Goal: Transaction & Acquisition: Purchase product/service

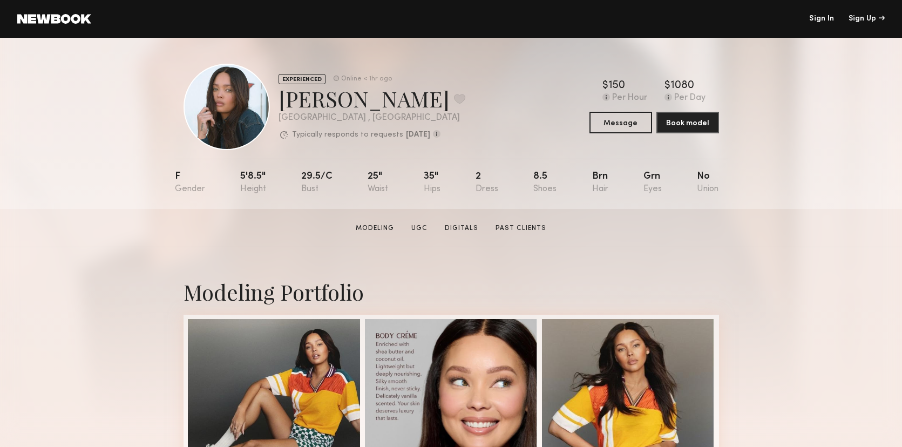
click at [815, 17] on link "Sign In" at bounding box center [821, 19] width 25 height 8
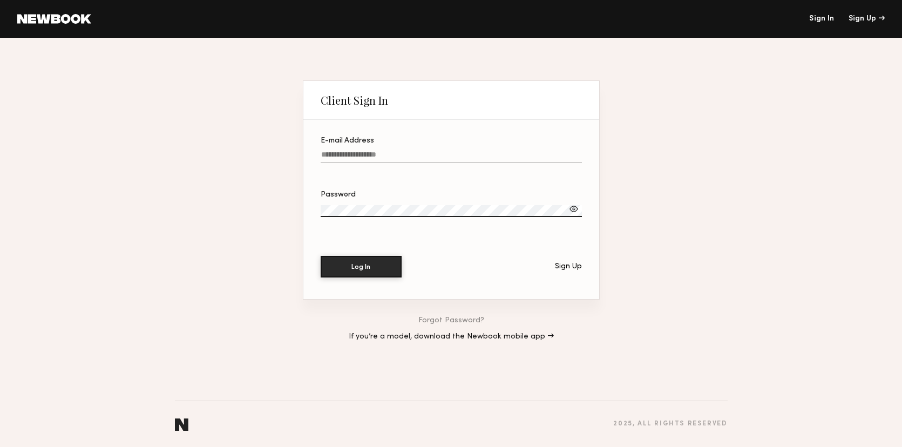
type input "**********"
click at [352, 263] on button "Log In" at bounding box center [361, 266] width 81 height 22
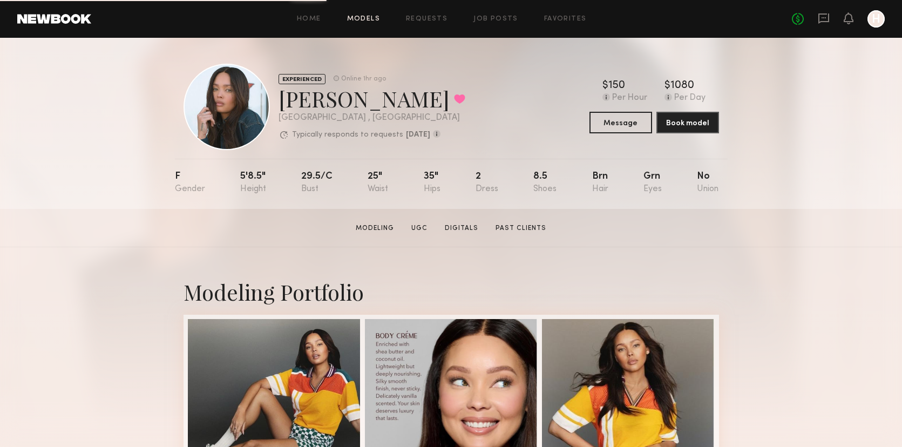
click at [363, 18] on link "Models" at bounding box center [363, 19] width 33 height 7
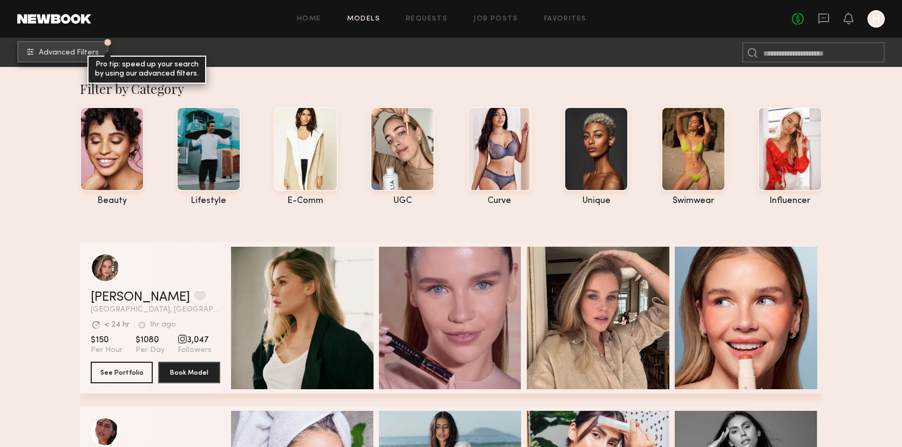
click at [74, 49] on span "Advanced Filters" at bounding box center [69, 53] width 60 height 8
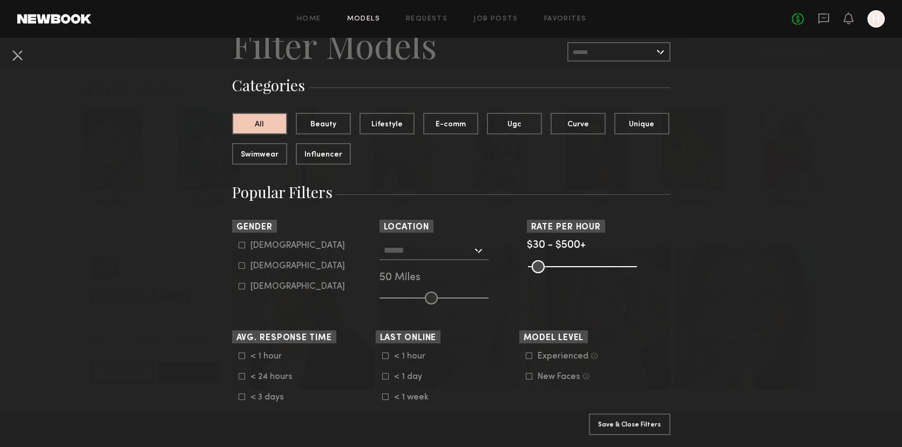
scroll to position [50, 0]
click at [619, 48] on input "text" at bounding box center [618, 51] width 103 height 19
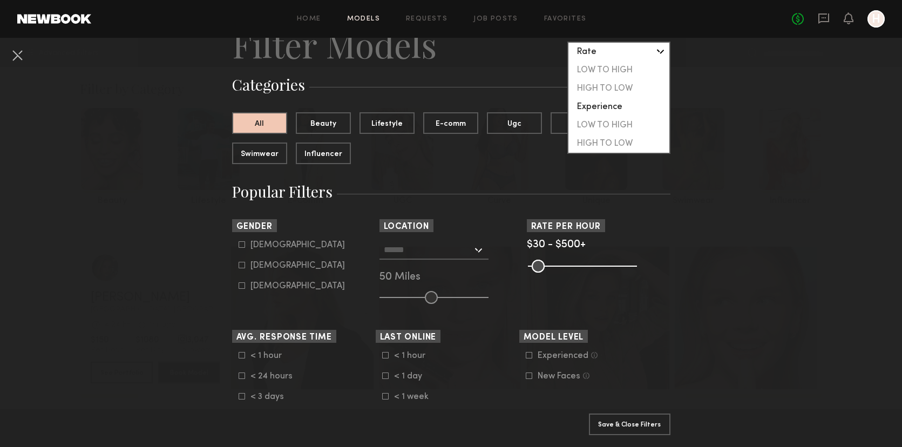
click at [619, 48] on div "Rate" at bounding box center [619, 52] width 101 height 18
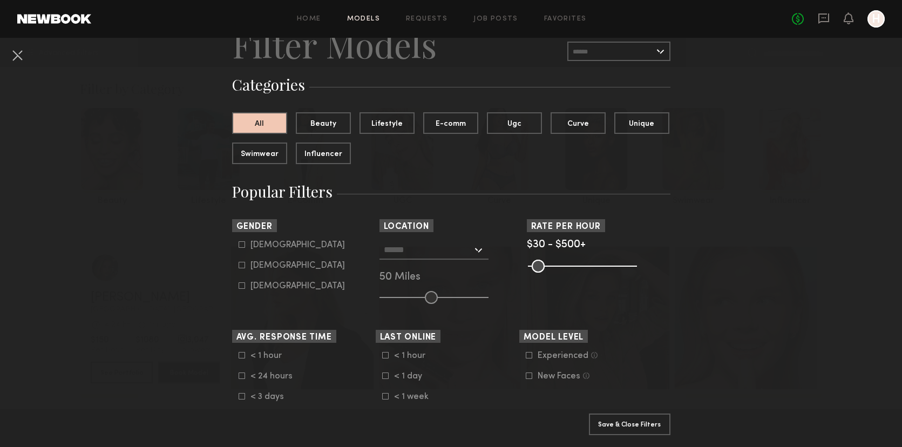
click at [241, 265] on icon at bounding box center [242, 265] width 6 height 6
type input "**"
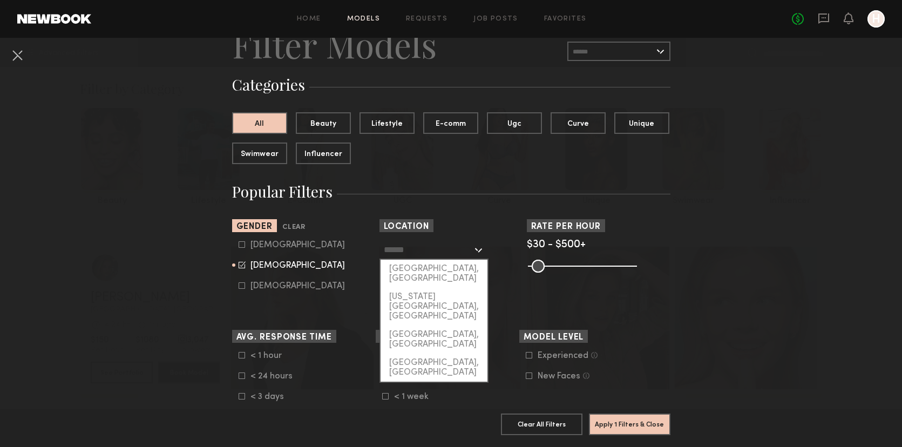
click at [454, 257] on input "text" at bounding box center [428, 249] width 89 height 18
click at [434, 268] on div "[GEOGRAPHIC_DATA], [GEOGRAPHIC_DATA]" at bounding box center [434, 274] width 107 height 28
type input "**********"
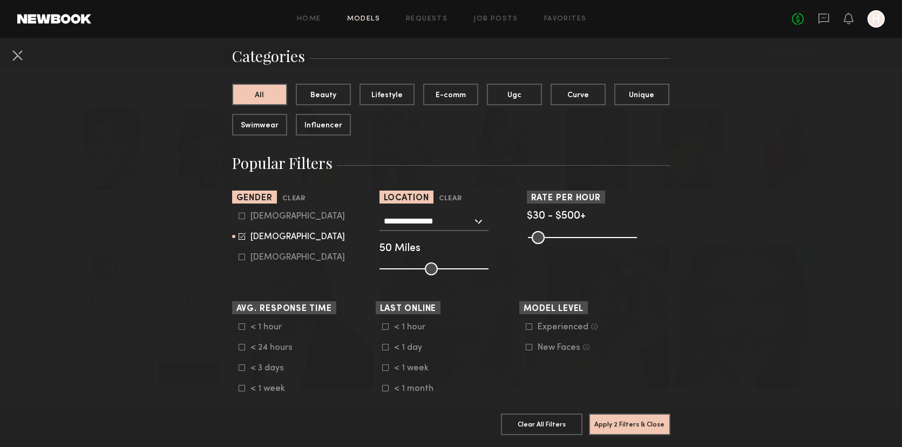
scroll to position [91, 0]
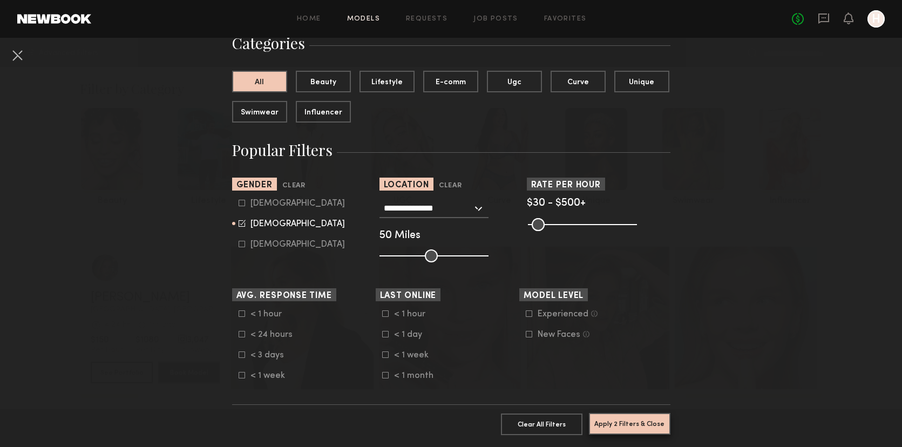
click at [620, 422] on button "Apply 2 Filters & Close" at bounding box center [630, 424] width 82 height 22
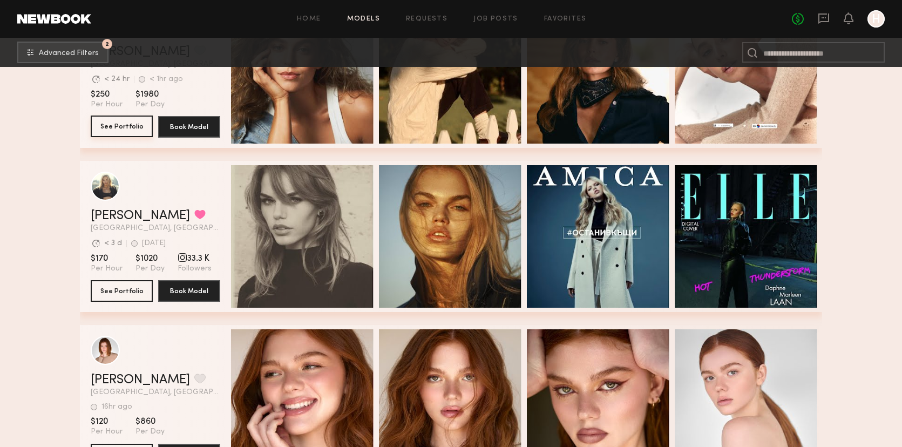
scroll to position [5019, 0]
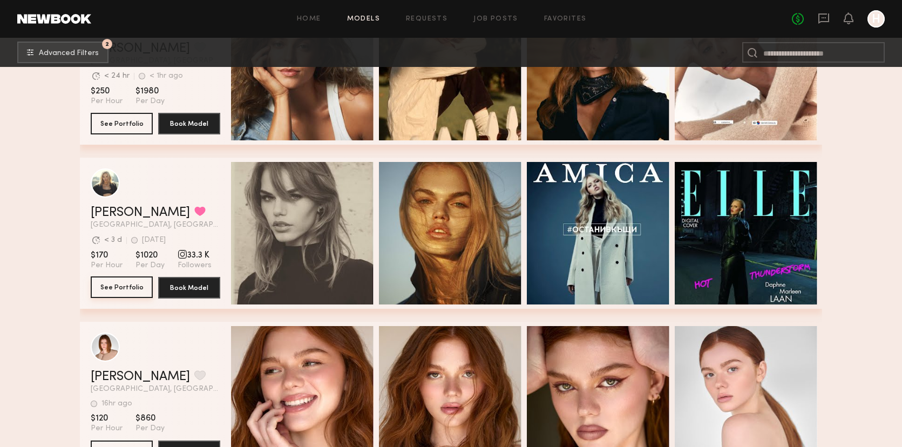
click at [125, 286] on button "See Portfolio" at bounding box center [122, 287] width 62 height 22
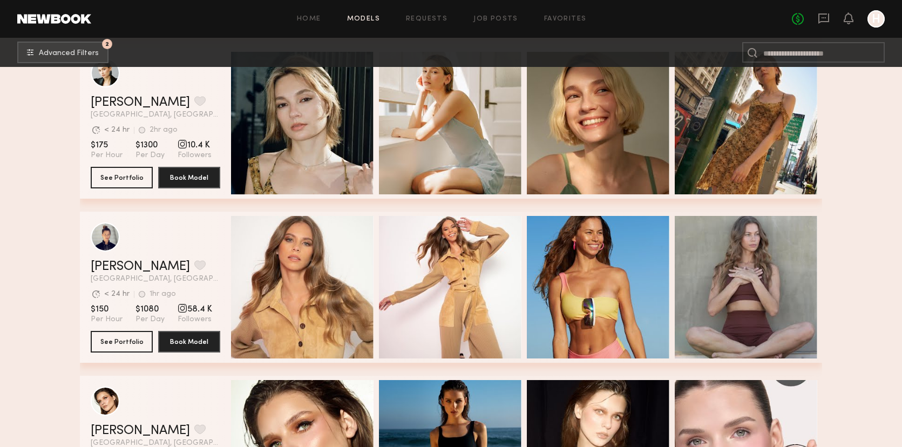
scroll to position [11043, 0]
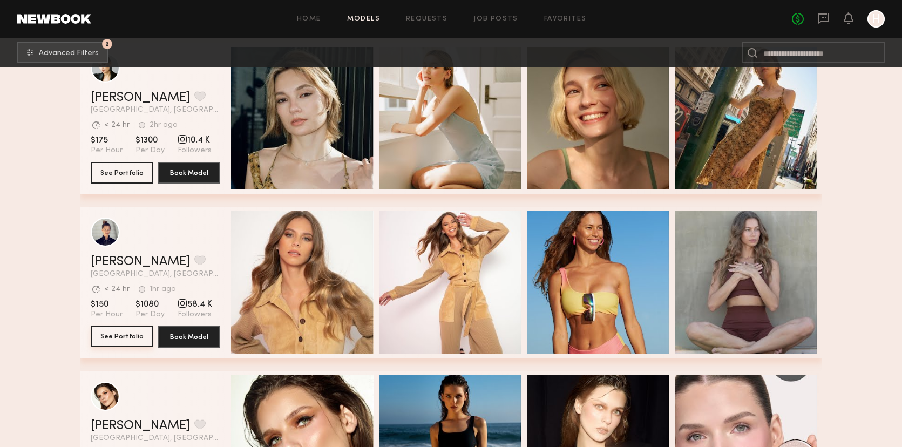
click at [130, 334] on button "See Portfolio" at bounding box center [122, 337] width 62 height 22
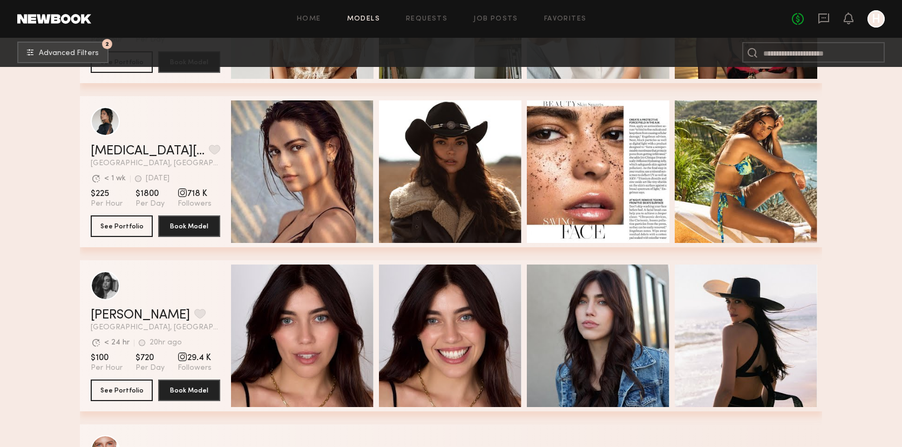
scroll to position [25938, 0]
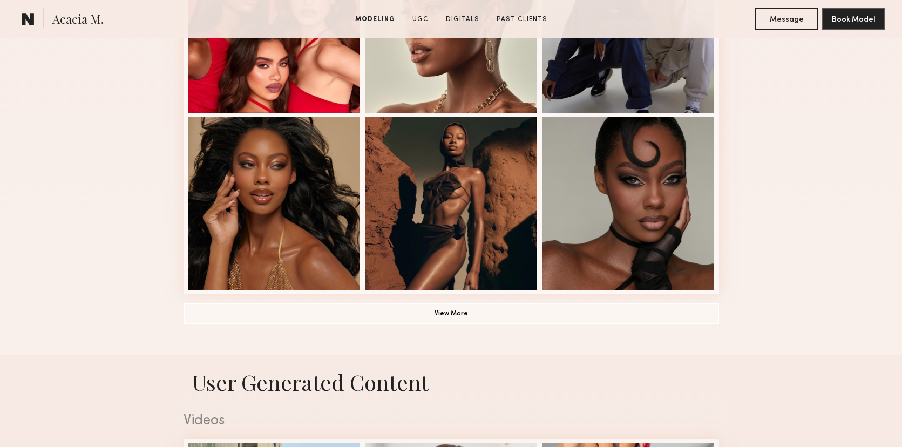
scroll to position [736, 0]
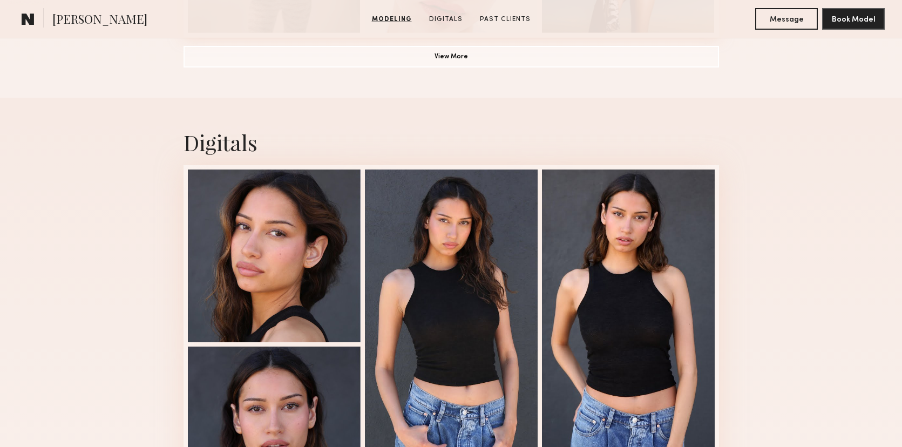
scroll to position [998, 0]
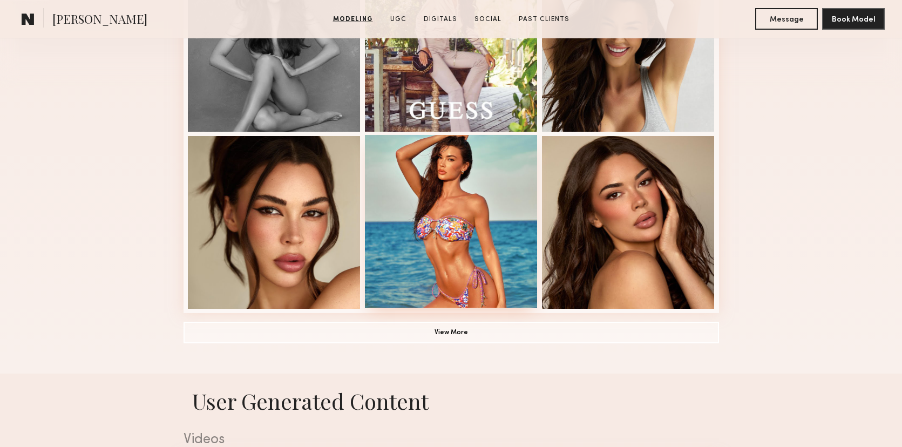
scroll to position [363, 0]
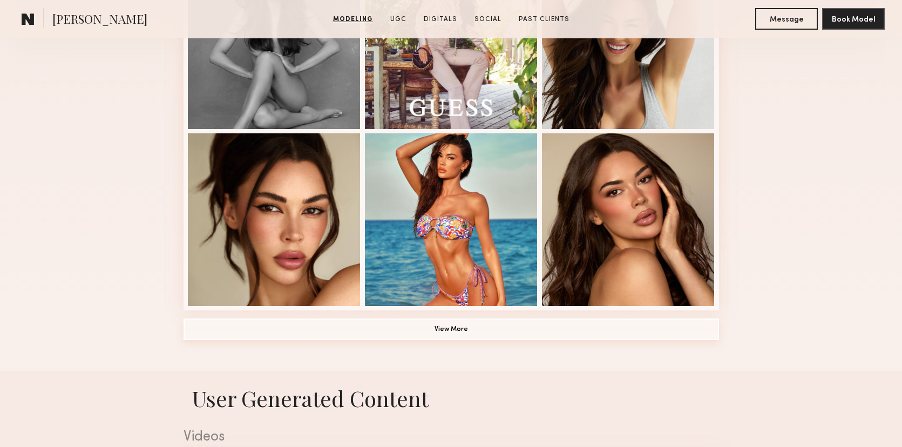
click at [468, 328] on button "View More" at bounding box center [452, 330] width 536 height 22
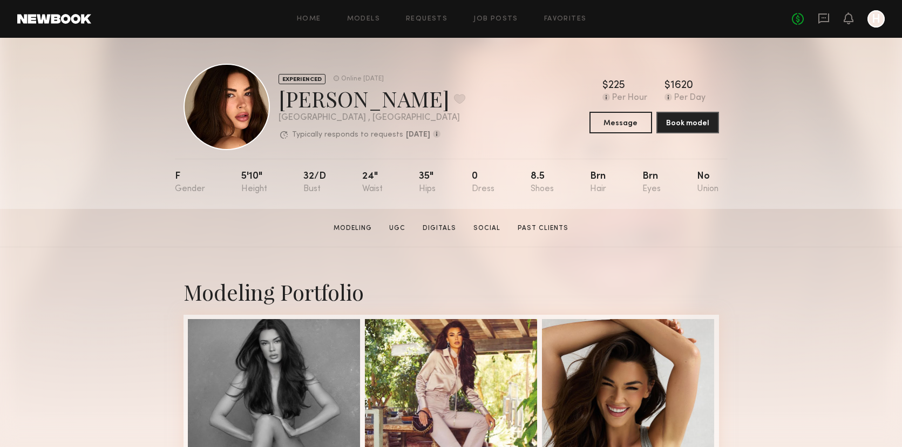
scroll to position [21, 0]
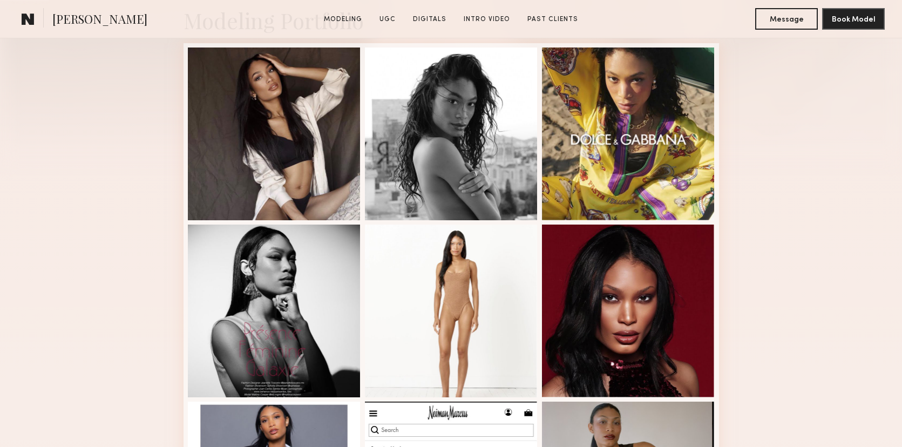
scroll to position [274, 0]
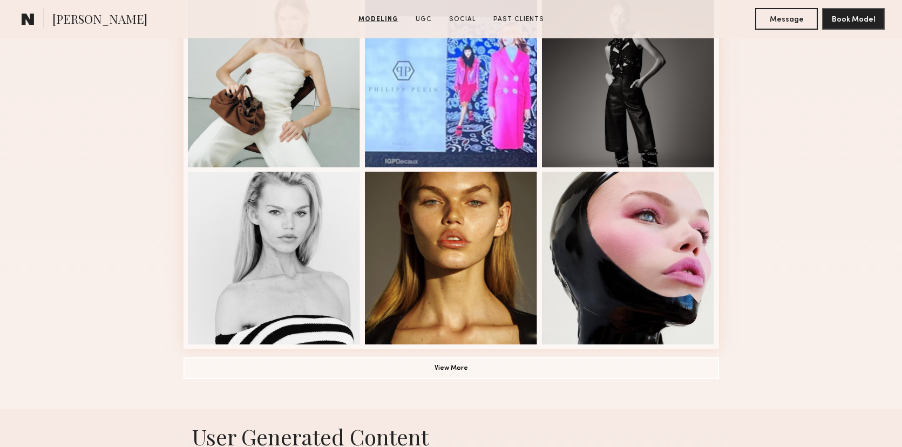
scroll to position [680, 0]
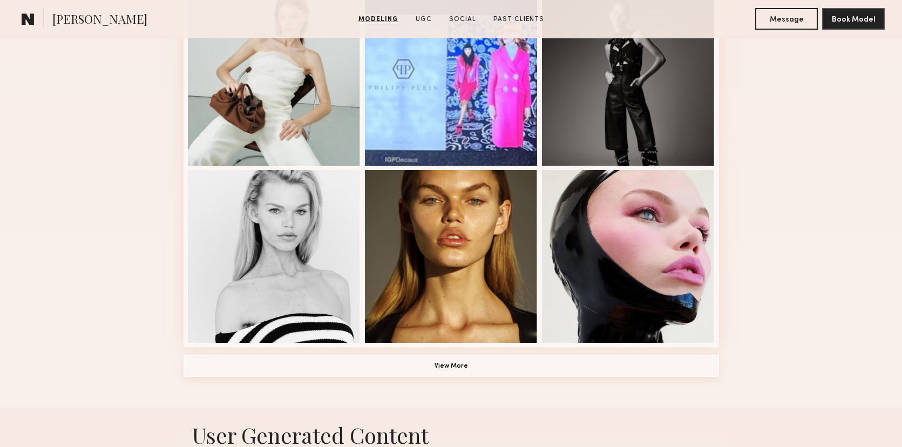
click at [530, 369] on button "View More" at bounding box center [452, 366] width 536 height 22
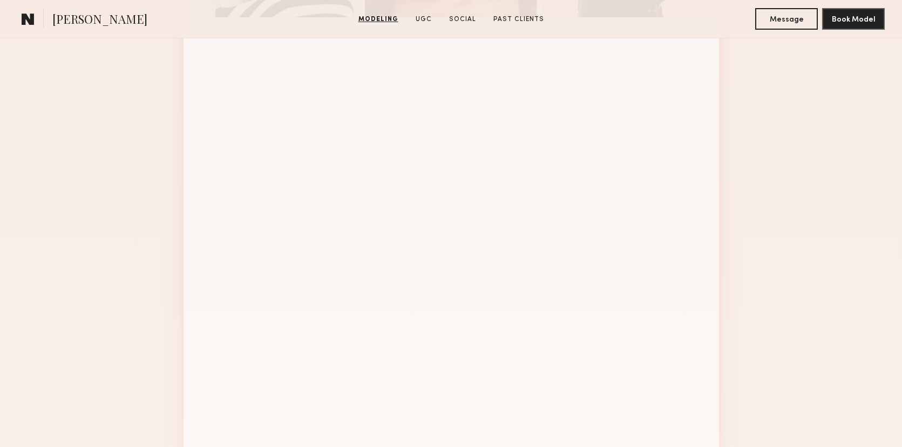
scroll to position [963, 0]
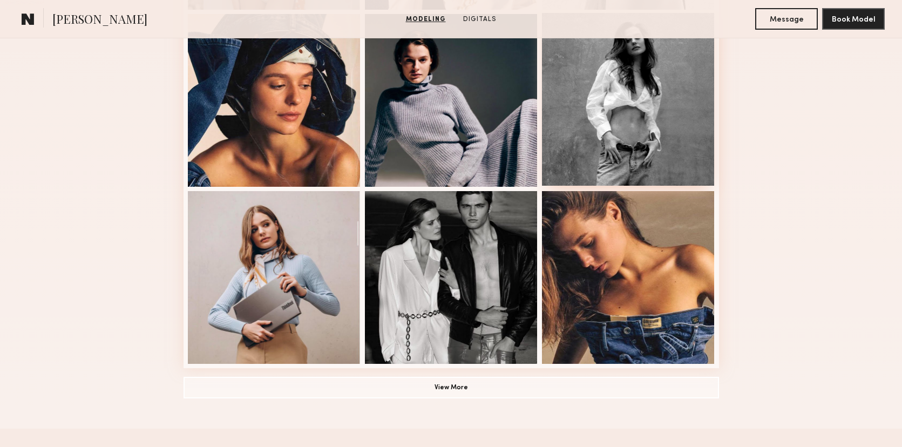
scroll to position [663, 0]
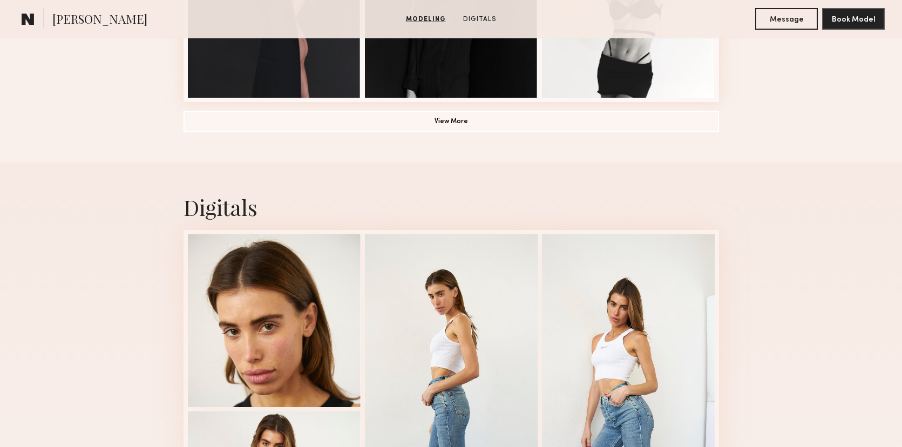
scroll to position [927, 0]
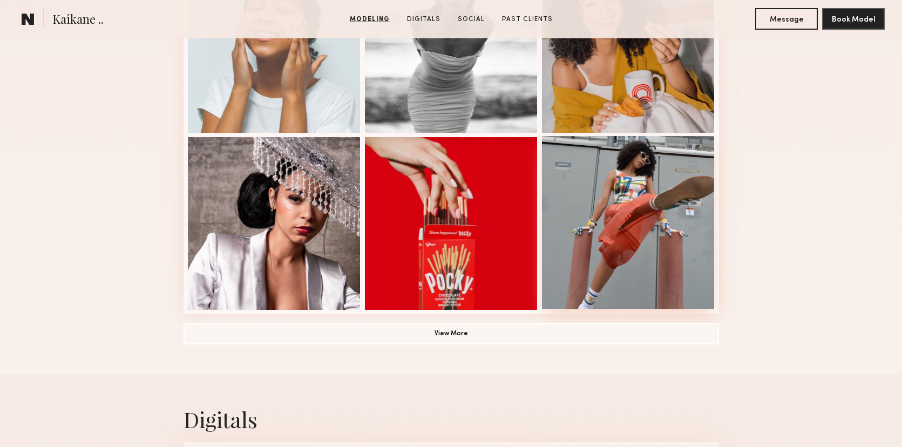
scroll to position [714, 0]
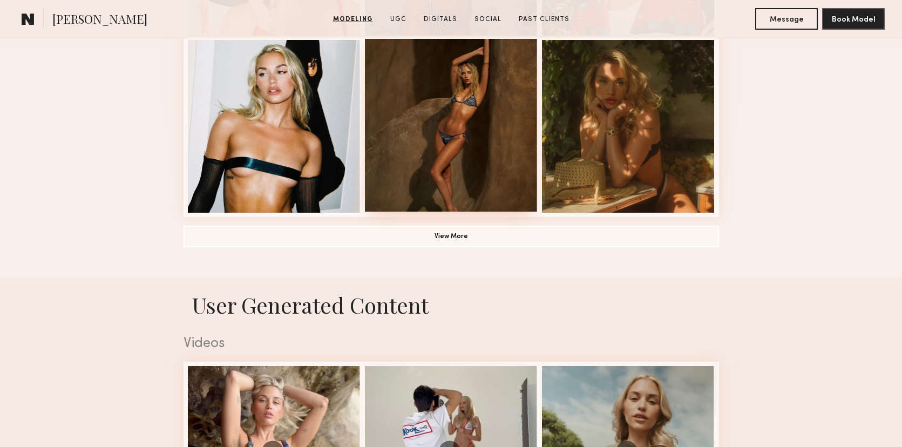
scroll to position [813, 0]
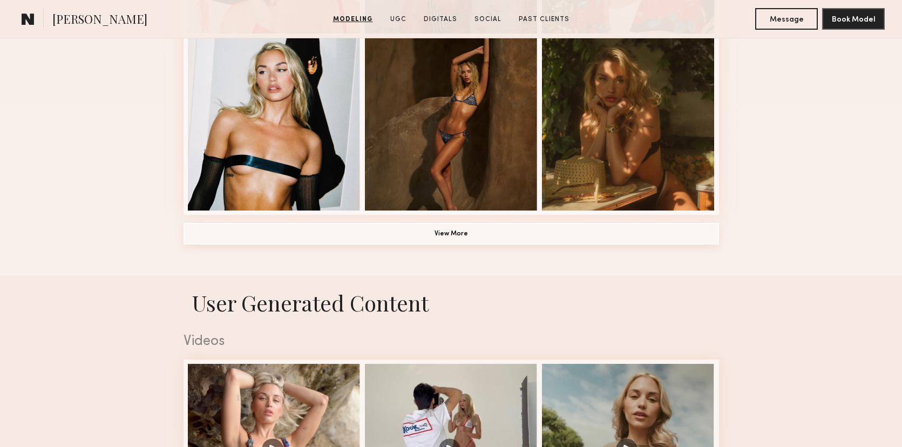
click at [457, 235] on button "View More" at bounding box center [452, 234] width 536 height 22
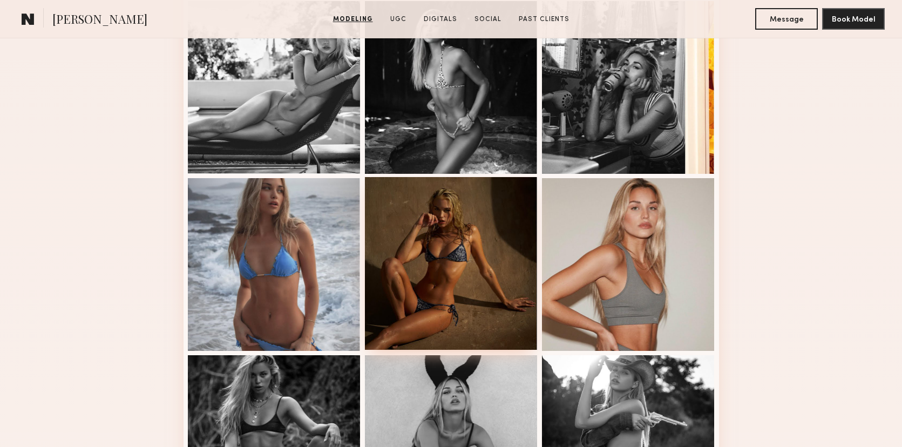
scroll to position [1045, 0]
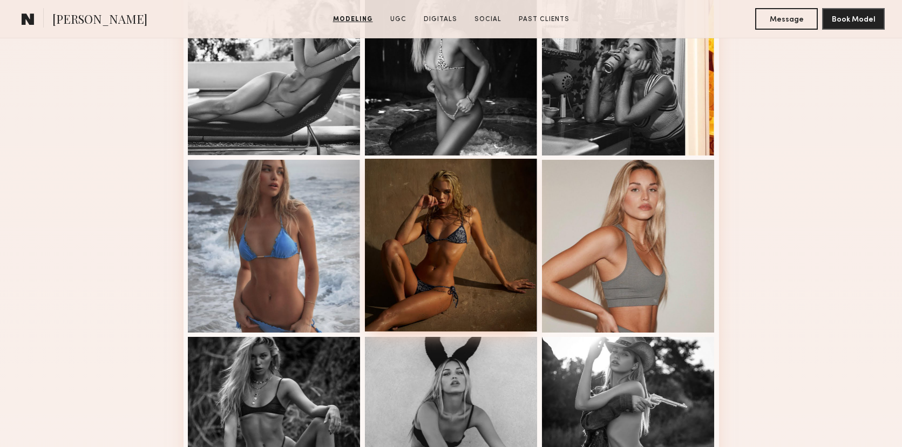
click at [426, 285] on div at bounding box center [451, 245] width 173 height 173
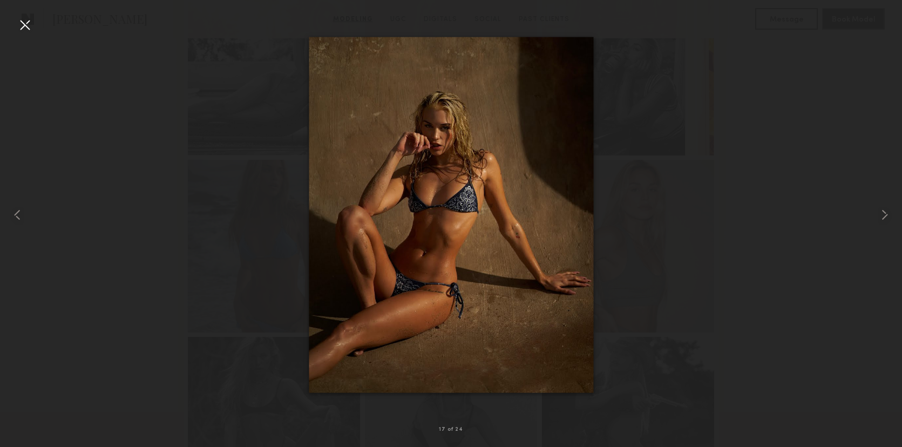
click at [23, 23] on div at bounding box center [24, 24] width 17 height 17
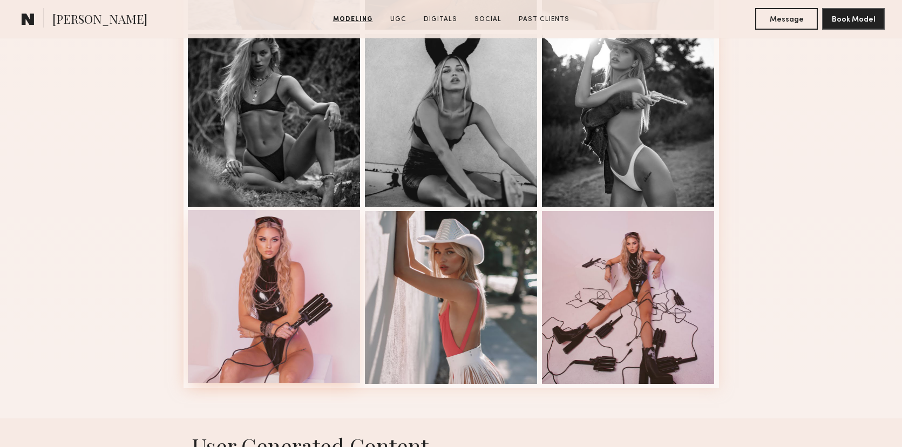
scroll to position [1354, 0]
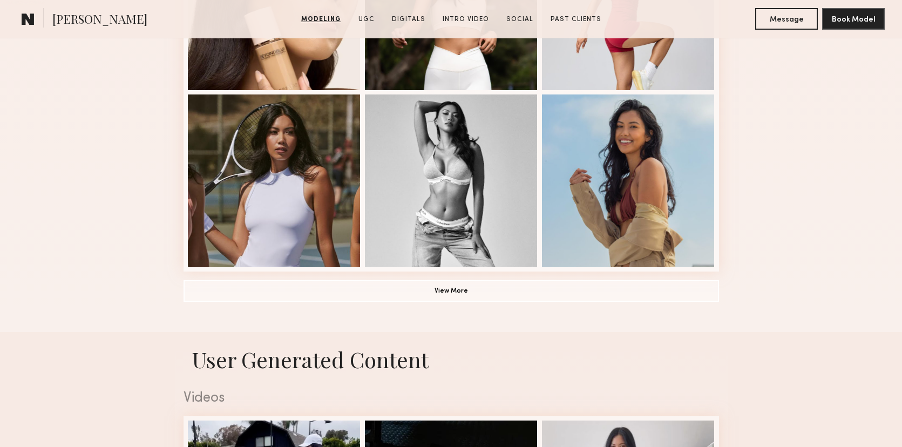
scroll to position [759, 0]
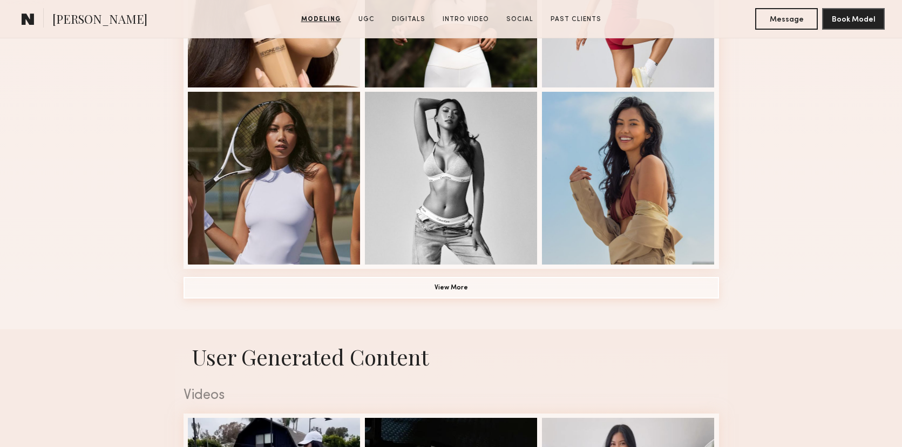
click at [455, 290] on button "View More" at bounding box center [452, 288] width 536 height 22
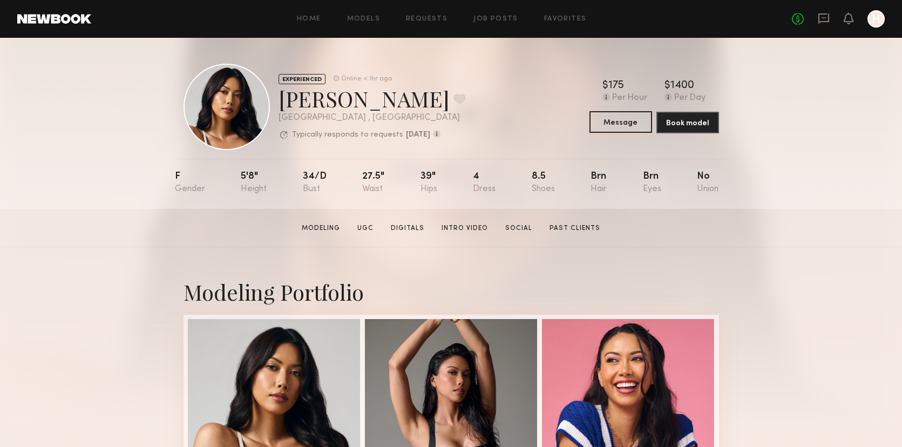
scroll to position [0, 0]
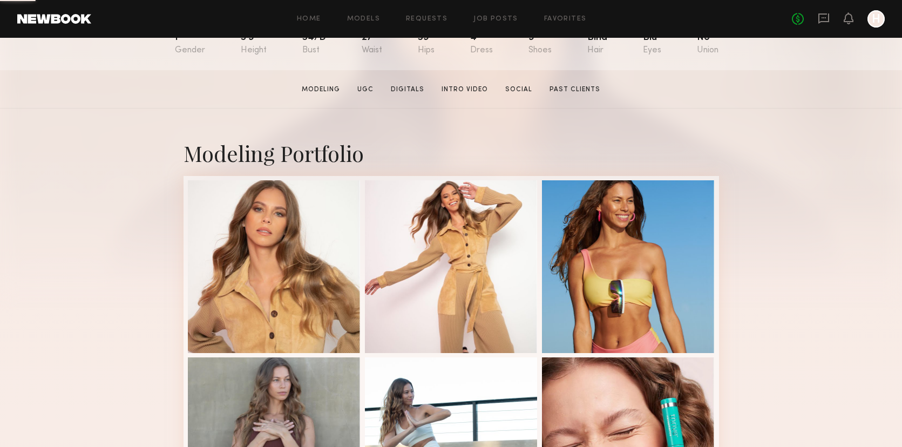
scroll to position [139, 0]
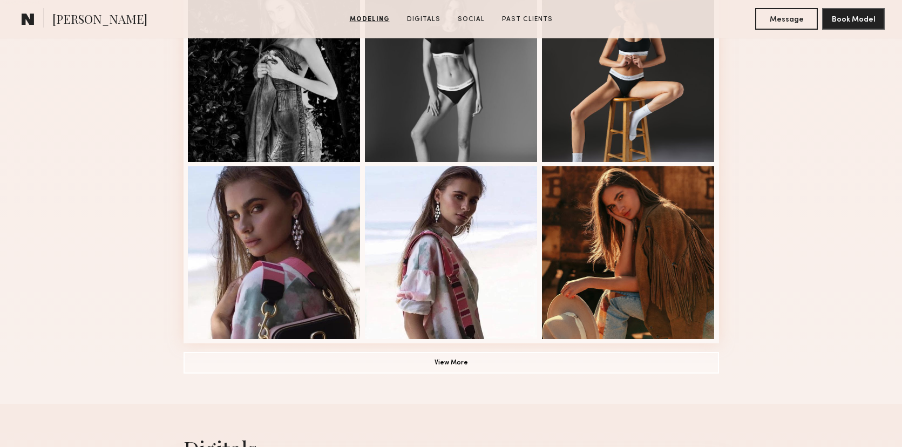
scroll to position [685, 0]
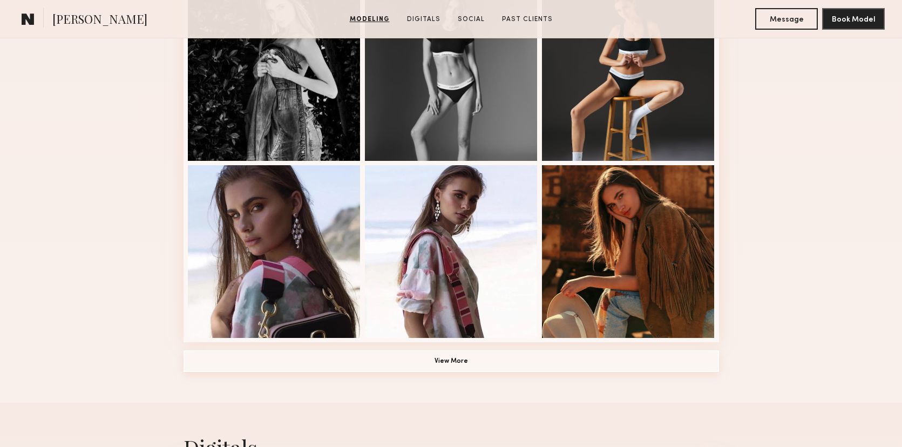
click at [494, 356] on button "View More" at bounding box center [452, 361] width 536 height 22
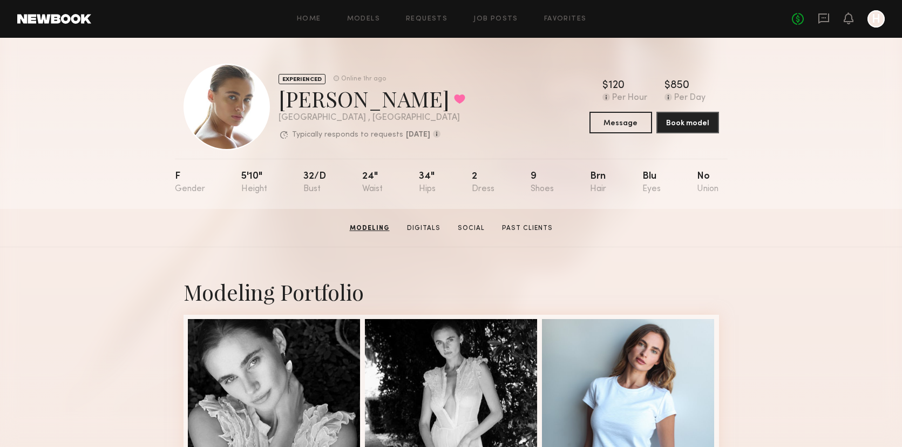
scroll to position [0, 0]
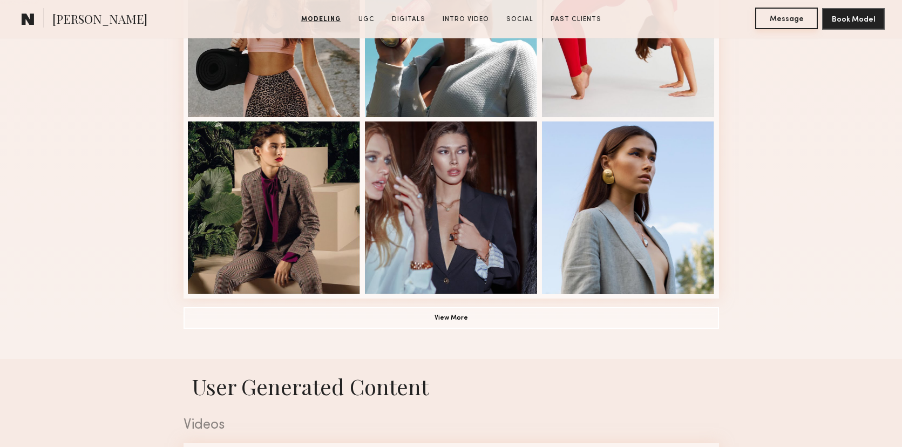
scroll to position [733, 0]
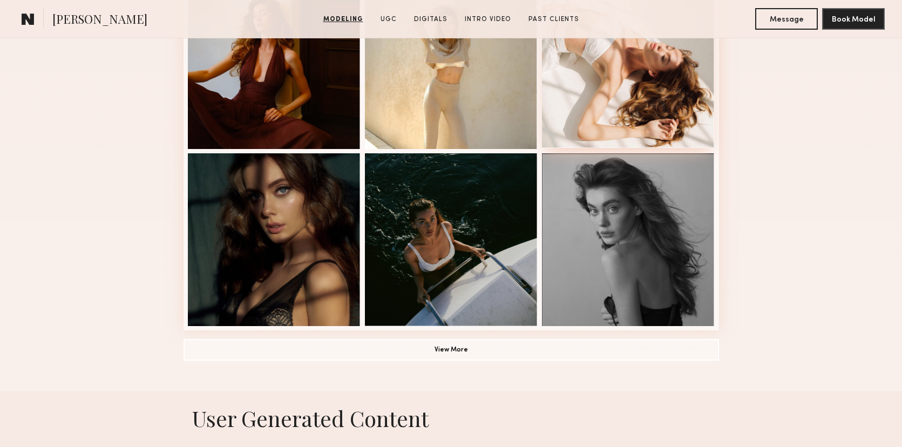
scroll to position [698, 0]
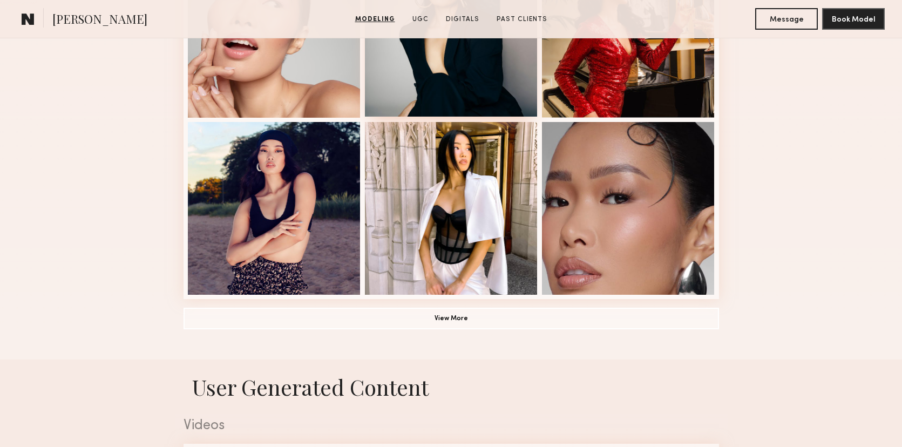
scroll to position [735, 0]
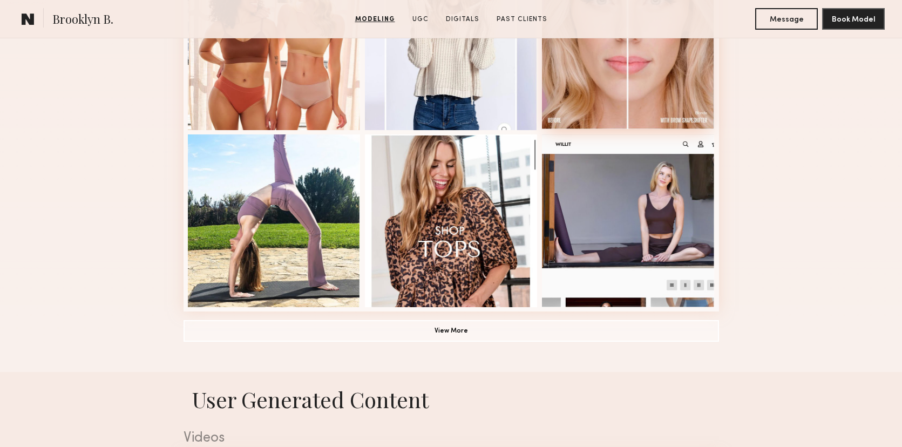
scroll to position [718, 0]
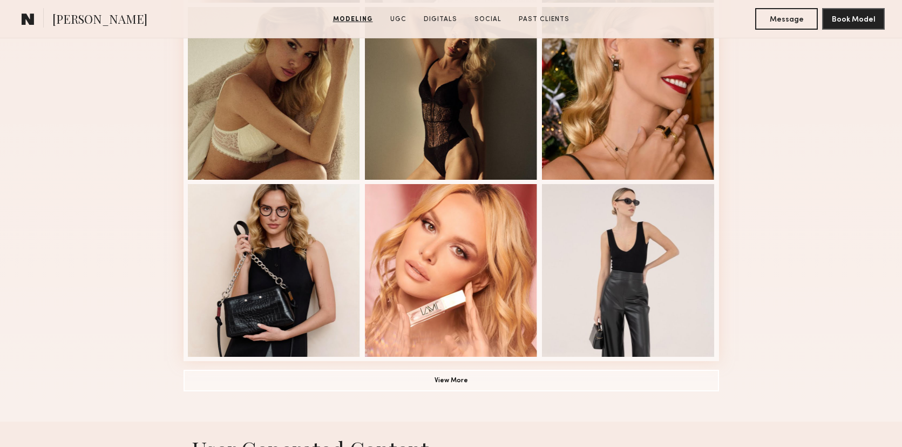
scroll to position [485, 0]
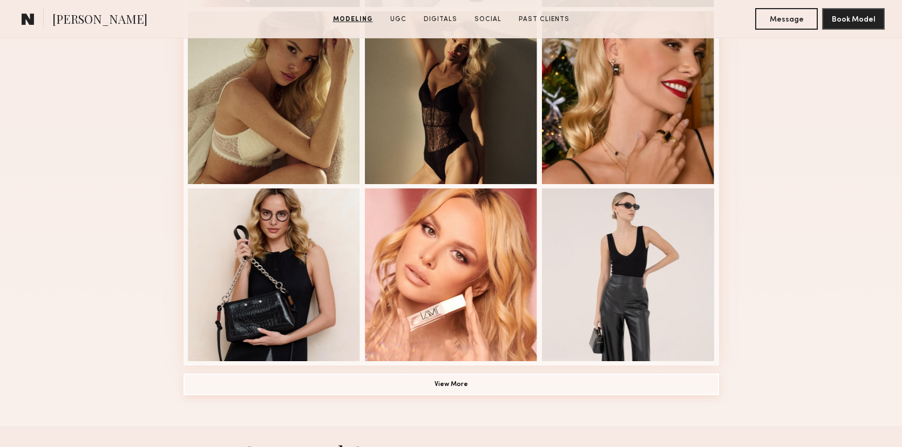
click at [525, 380] on button "View More" at bounding box center [452, 385] width 536 height 22
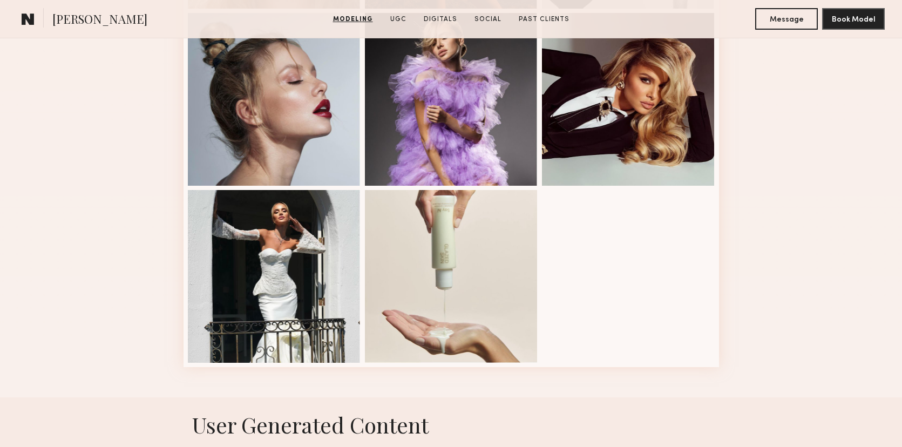
scroll to position [1371, 0]
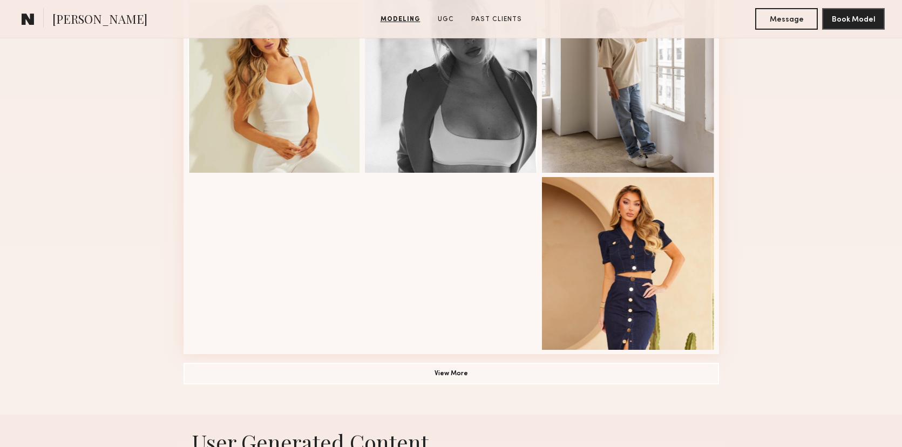
scroll to position [674, 0]
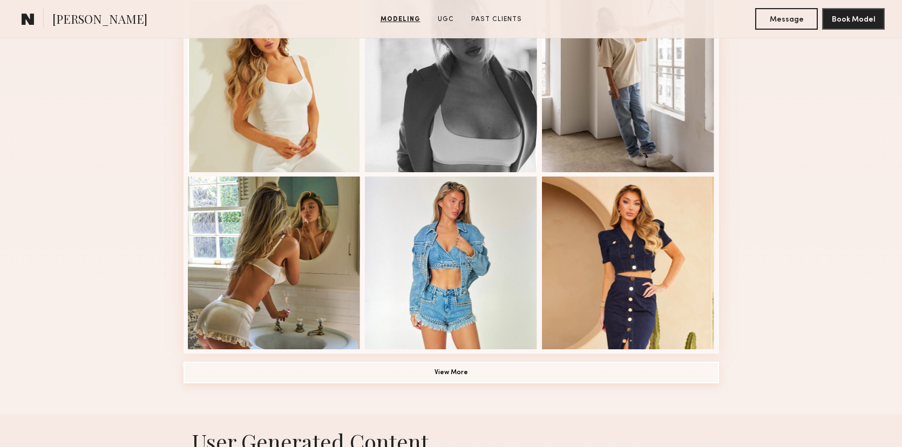
click at [481, 367] on button "View More" at bounding box center [452, 373] width 536 height 22
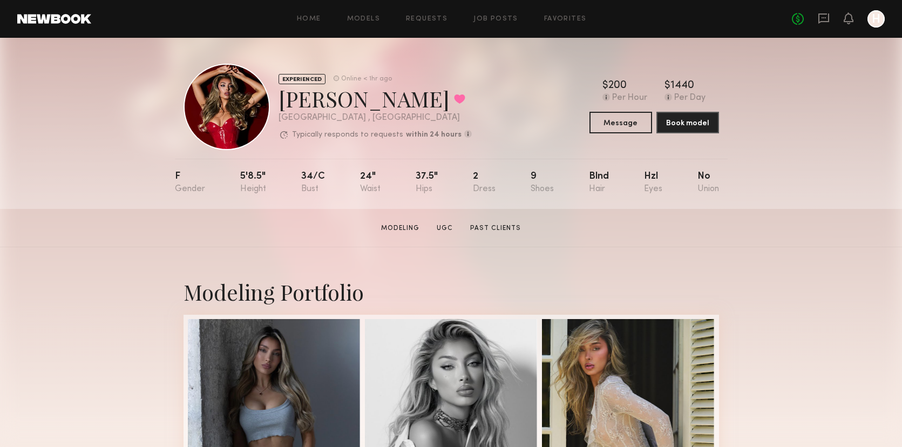
scroll to position [0, 0]
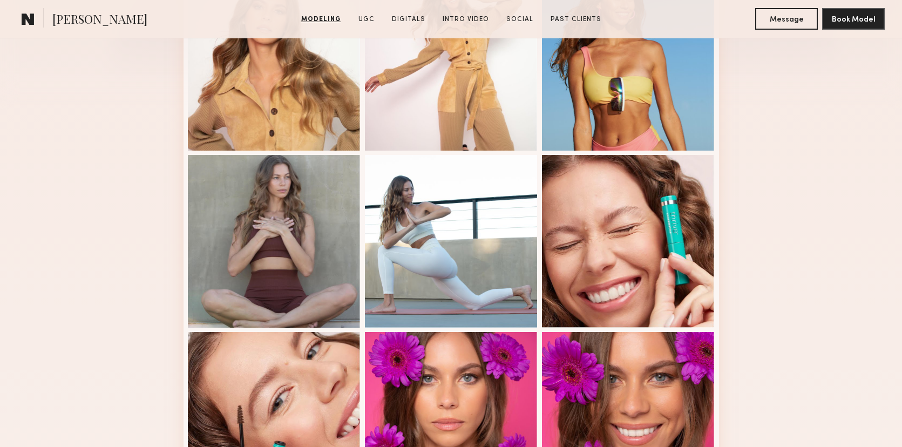
scroll to position [350, 0]
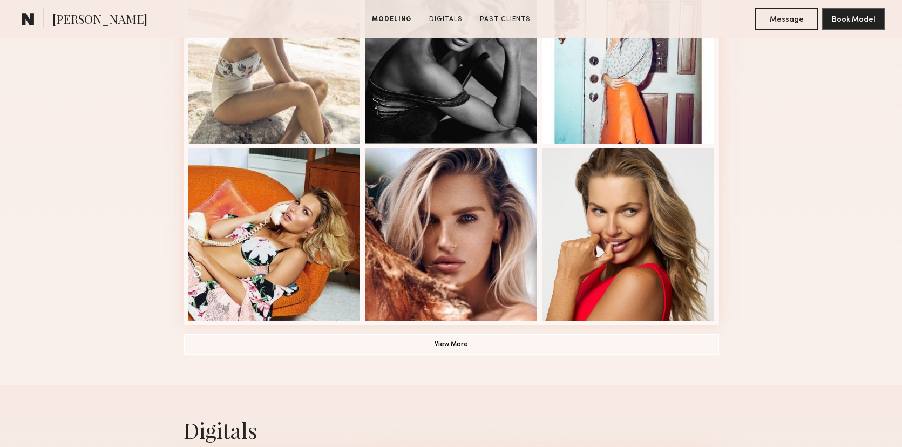
scroll to position [719, 0]
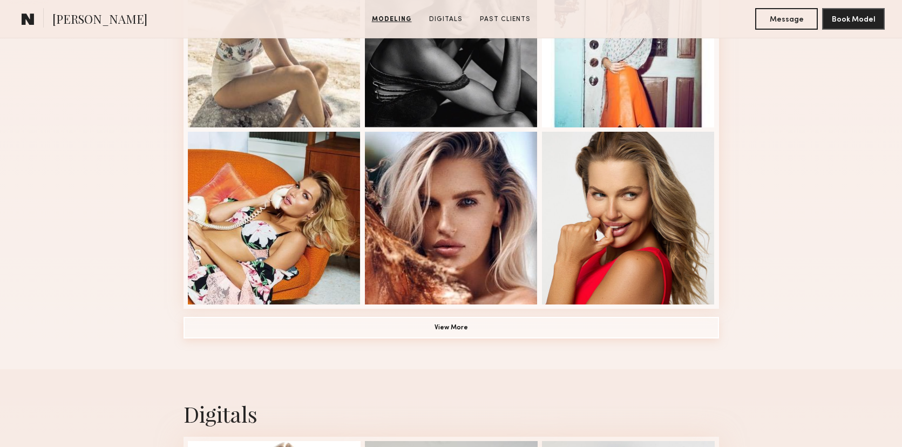
click at [455, 333] on button "View More" at bounding box center [452, 328] width 536 height 22
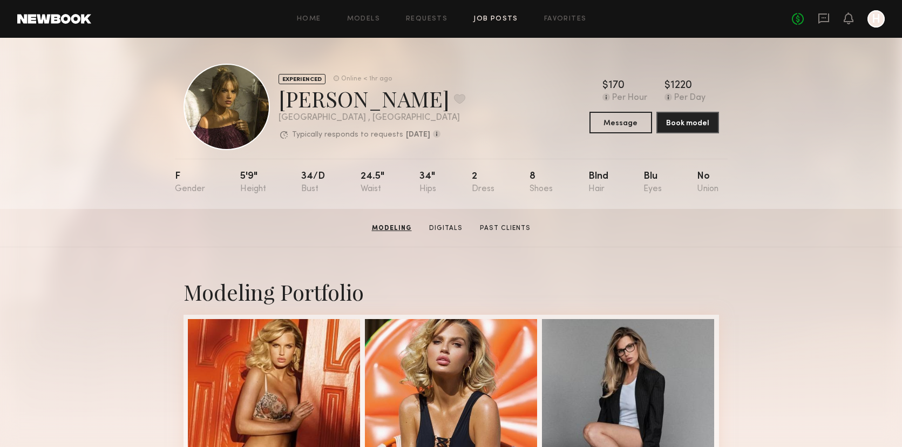
scroll to position [0, 0]
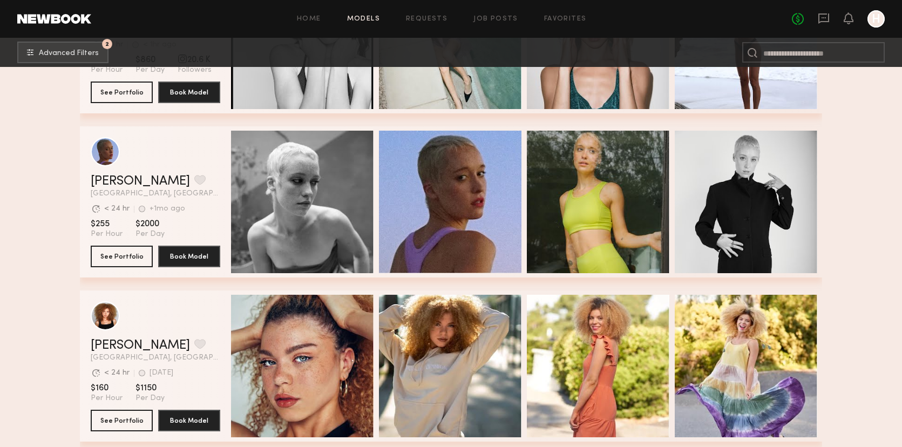
scroll to position [29673, 0]
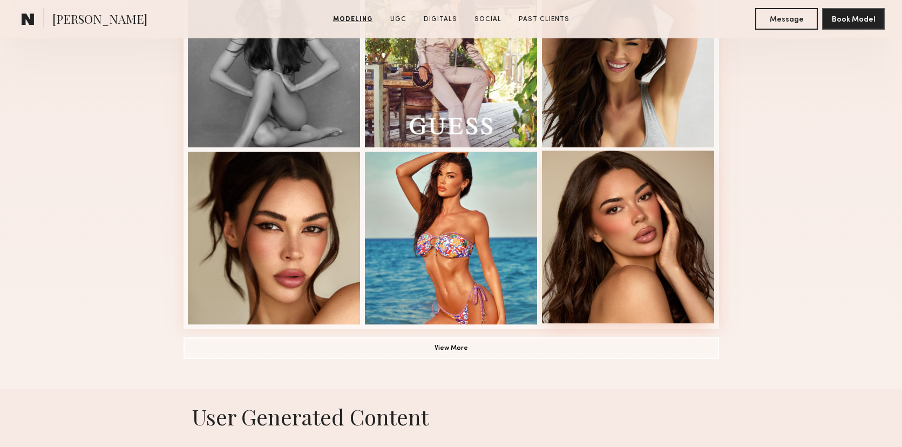
scroll to position [367, 0]
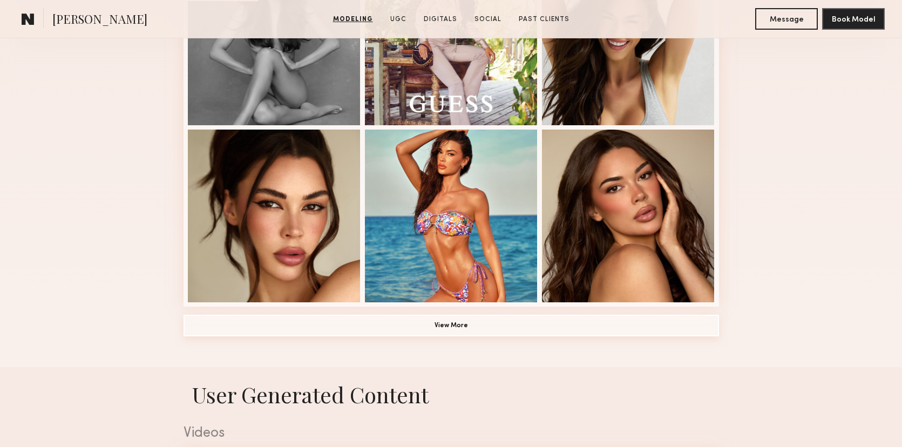
click at [511, 319] on button "View More" at bounding box center [452, 326] width 536 height 22
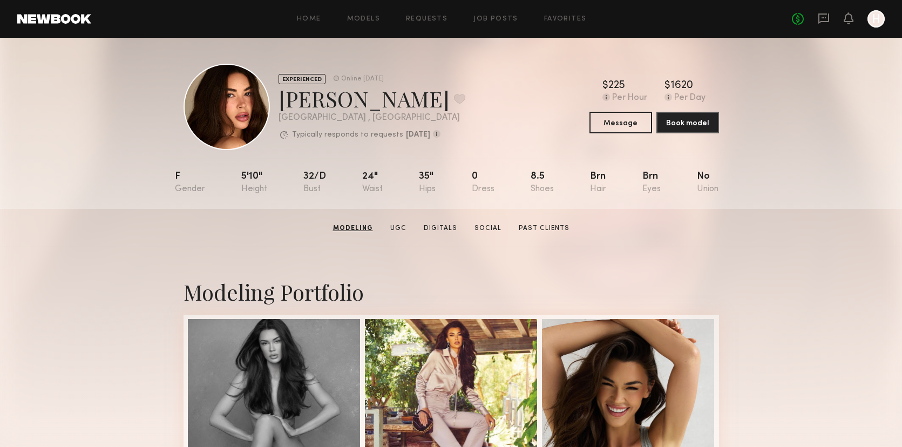
scroll to position [0, 0]
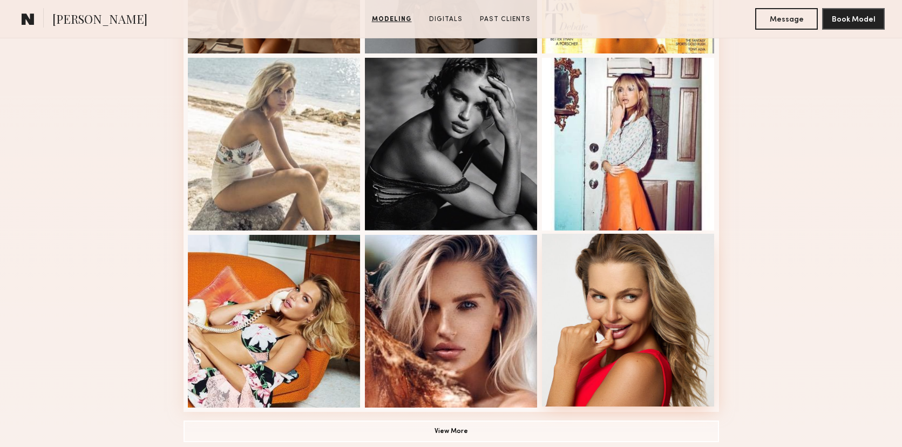
scroll to position [669, 0]
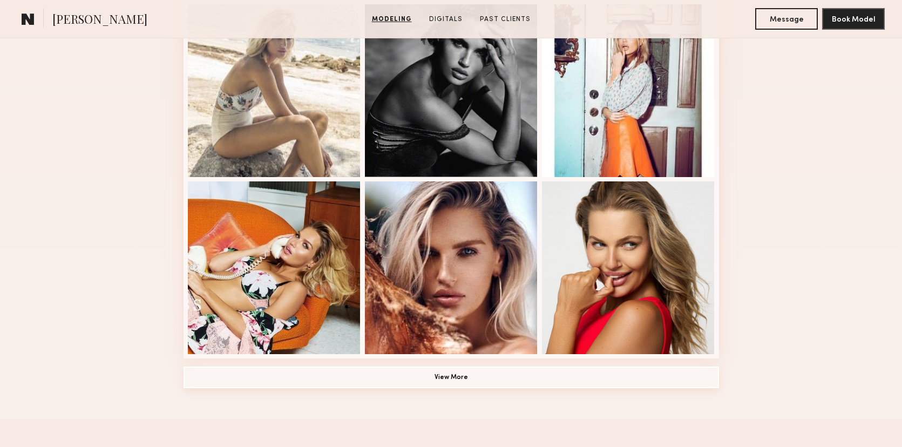
click at [481, 377] on button "View More" at bounding box center [452, 378] width 536 height 22
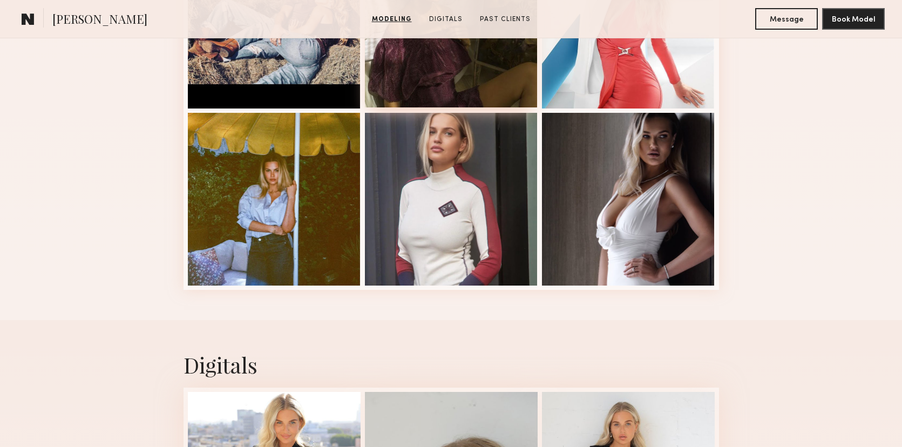
scroll to position [1447, 0]
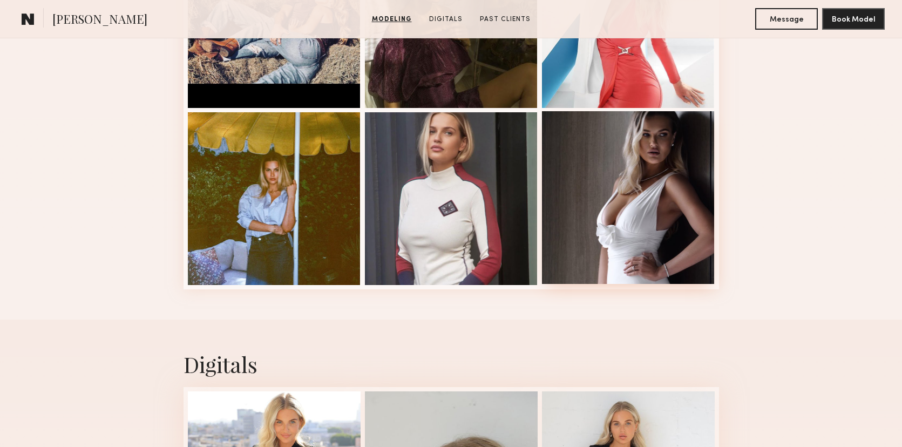
click at [643, 244] on div at bounding box center [628, 197] width 173 height 173
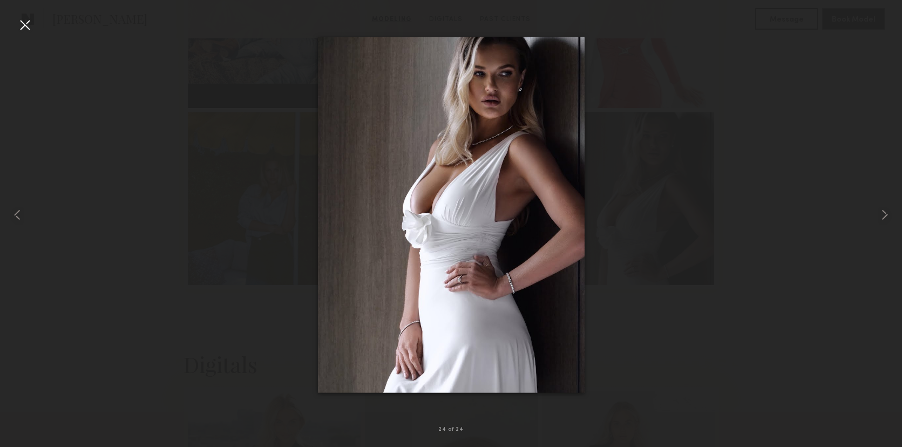
click at [26, 29] on div at bounding box center [24, 24] width 17 height 17
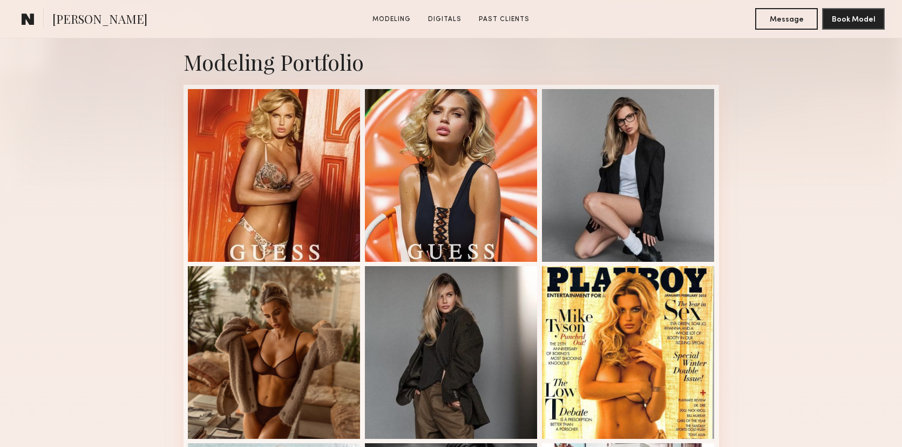
scroll to position [231, 0]
